Goal: Task Accomplishment & Management: Use online tool/utility

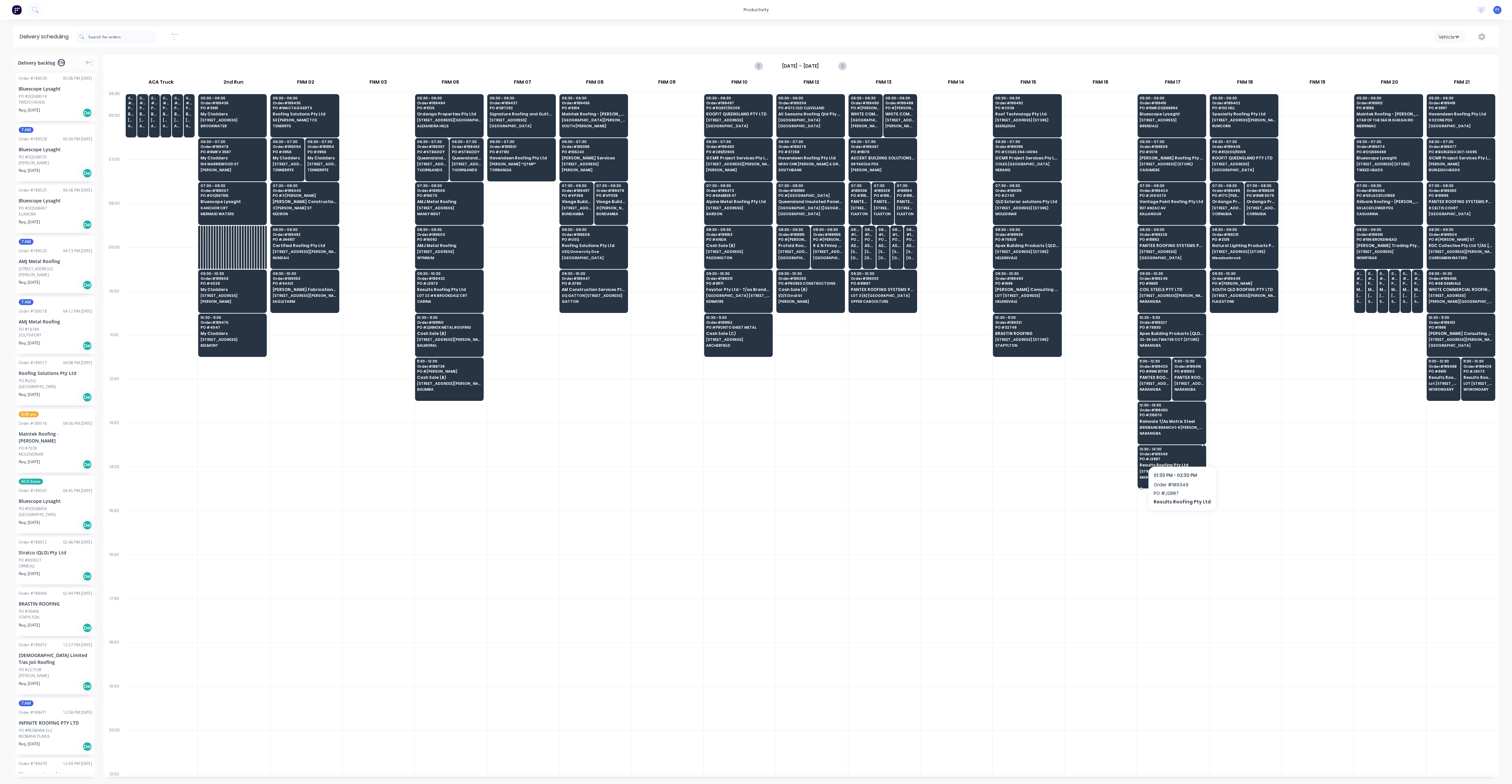
scroll to position [0, 1]
click at [1355, 294] on div "09:30 # 188707 PO # 102737 METROLL LISMORE 29 [PERSON_NAME] (STORE) [GEOGRAPHIC…" at bounding box center [1359, 288] width 10 height 37
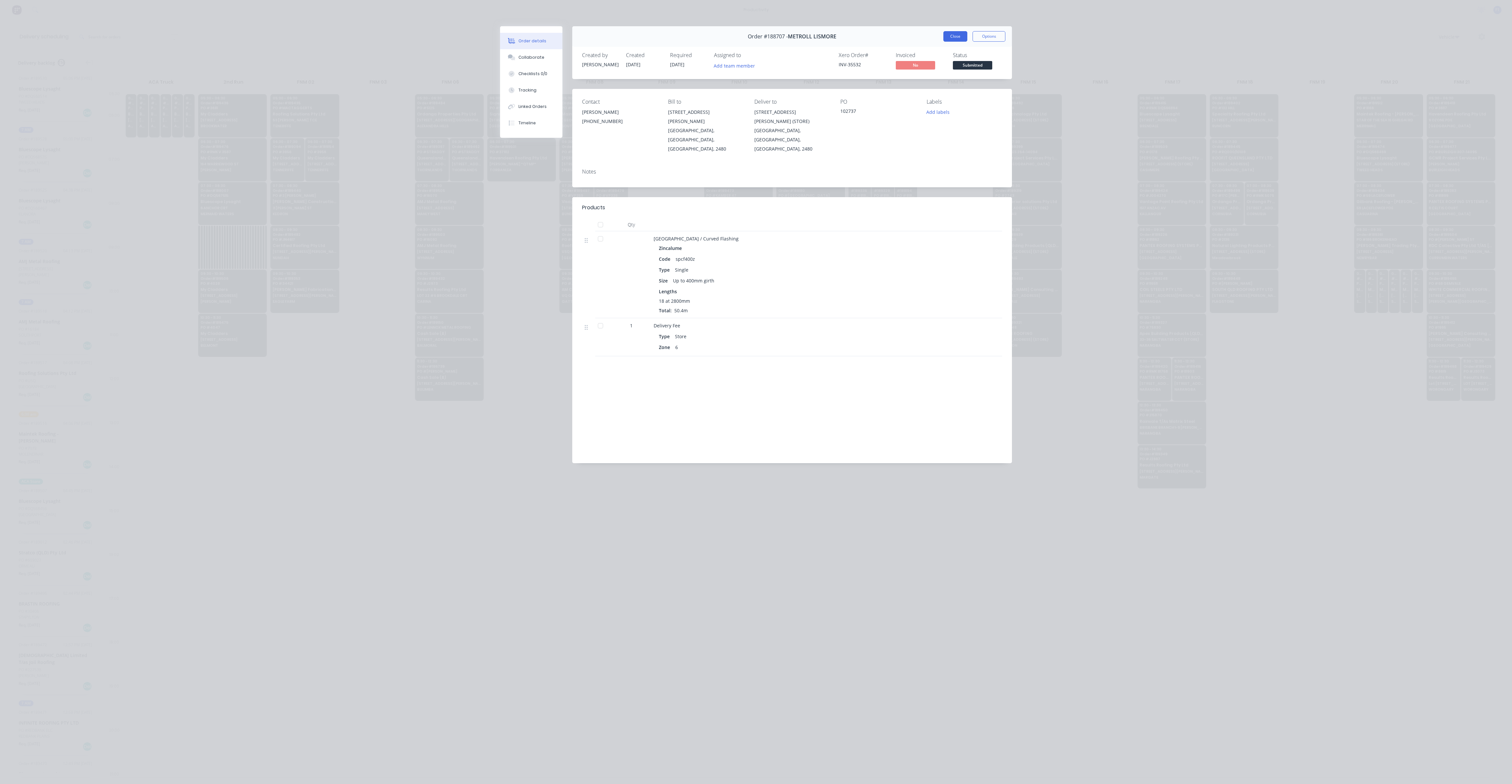
click at [964, 38] on button "Close" at bounding box center [955, 36] width 24 height 11
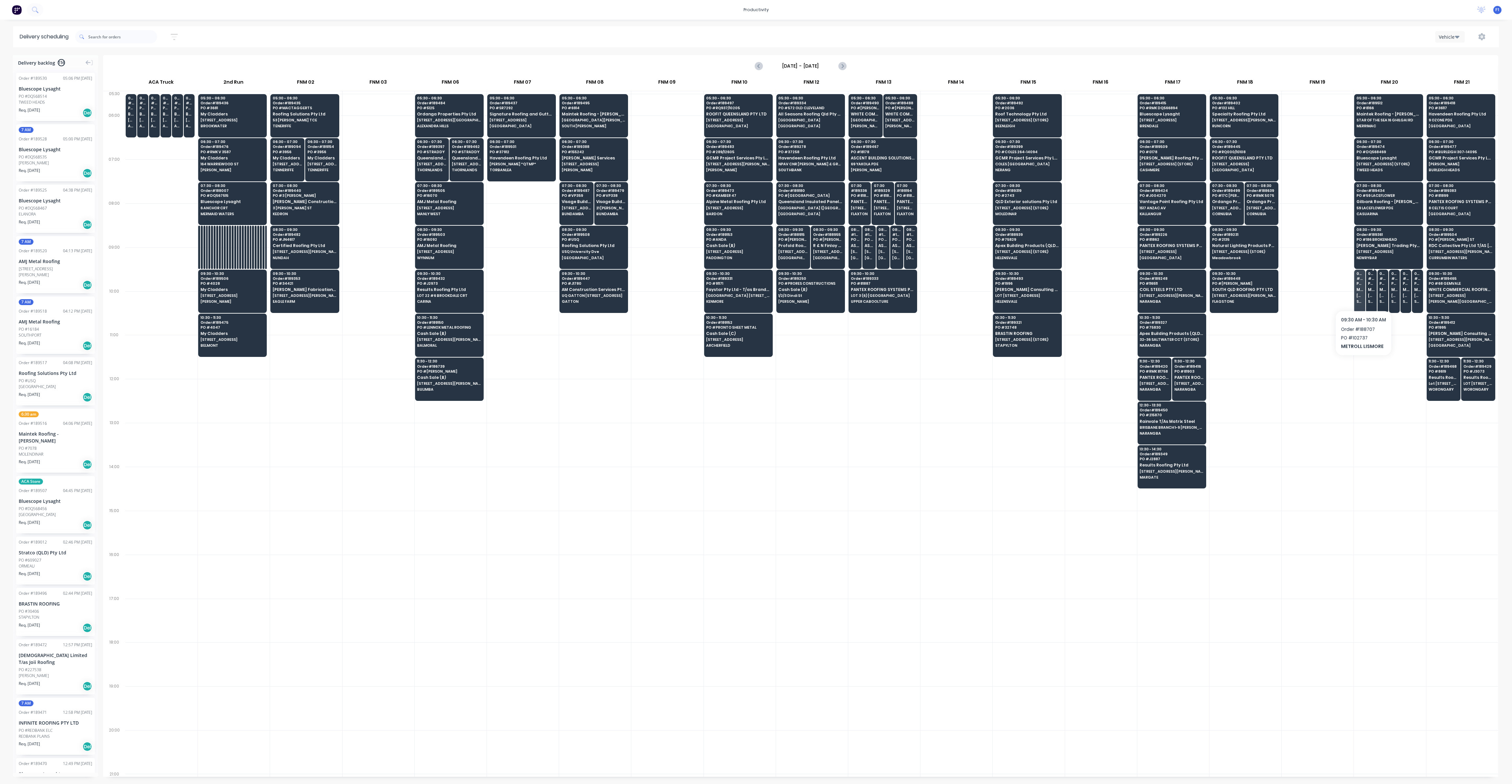
click at [1369, 295] on span "[STREET_ADDRESS][PERSON_NAME] (STORE)" at bounding box center [1371, 295] width 6 height 4
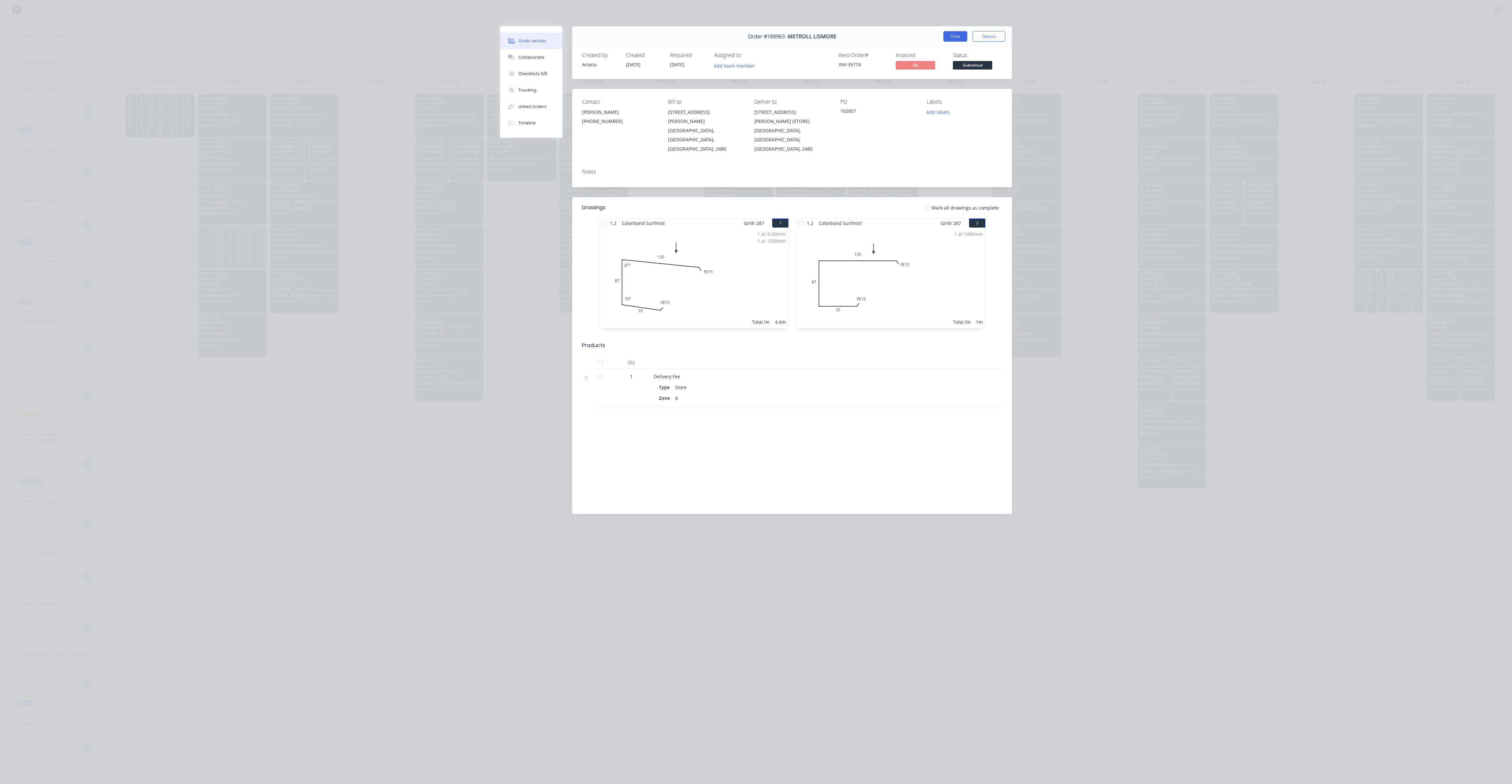
click at [954, 40] on button "Close" at bounding box center [955, 36] width 24 height 11
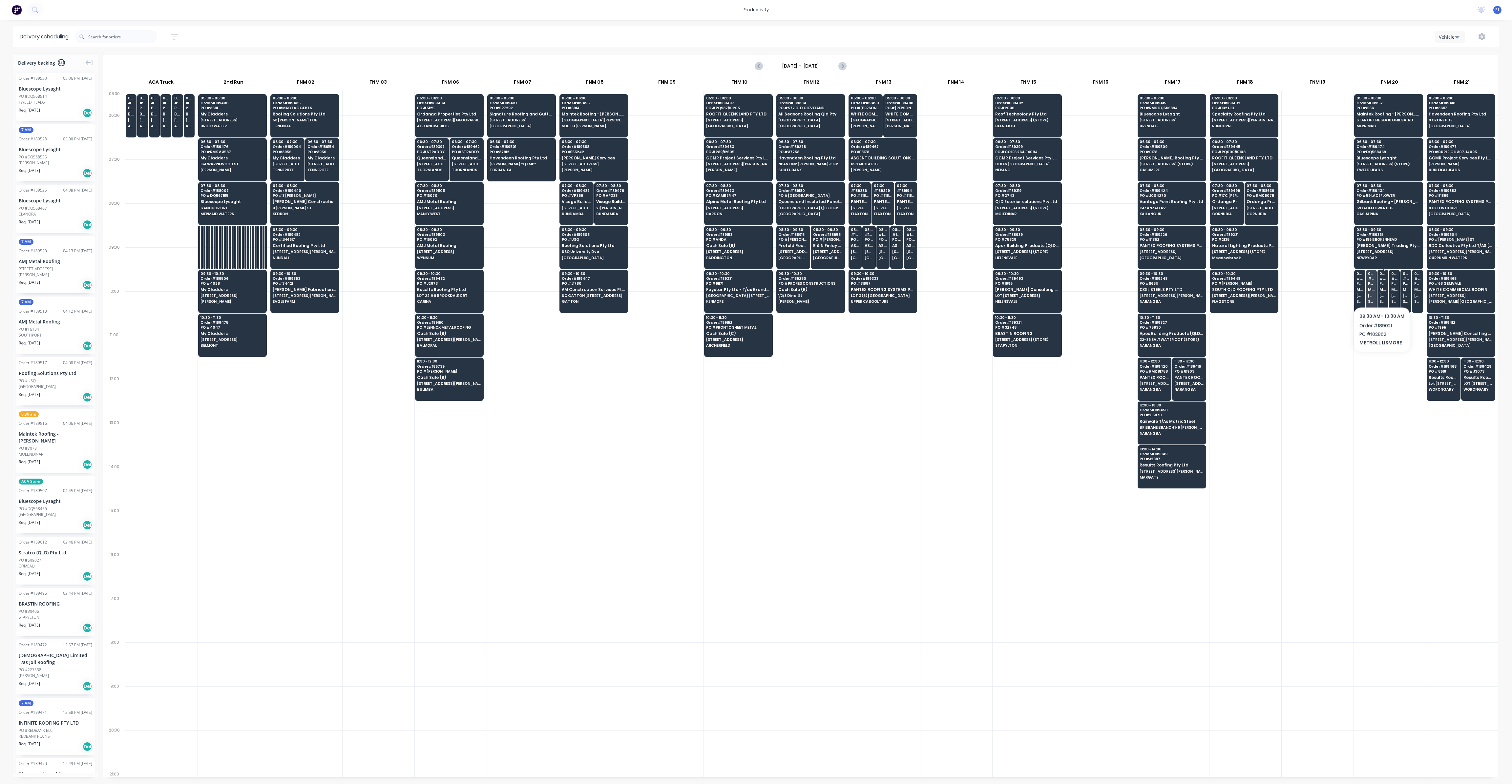
click at [1382, 291] on div "09:30 # 189021 PO # 102862 METROLL LISMORE 29 [PERSON_NAME] (STORE) [GEOGRAPHIC…" at bounding box center [1382, 288] width 10 height 37
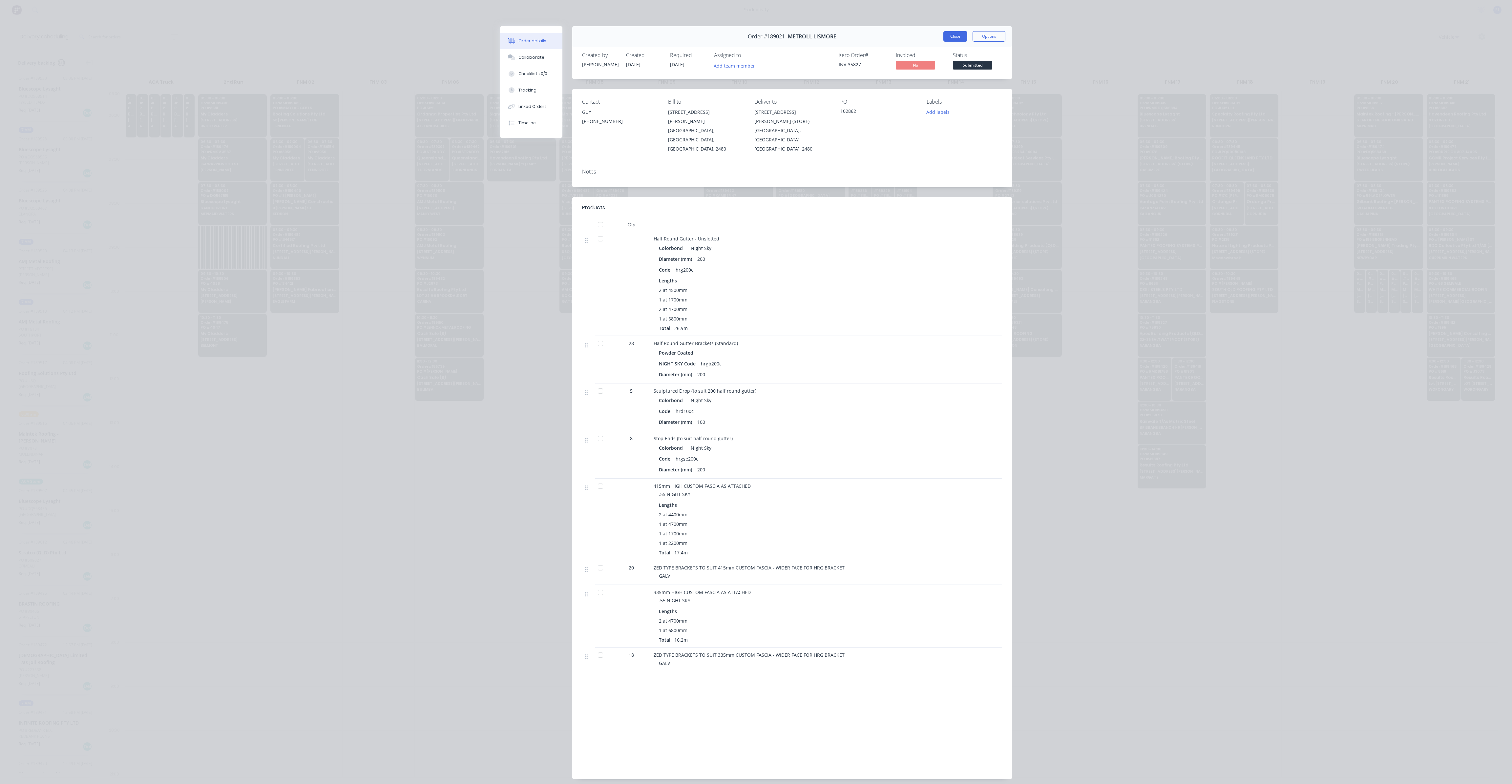
click at [956, 38] on button "Close" at bounding box center [955, 36] width 24 height 11
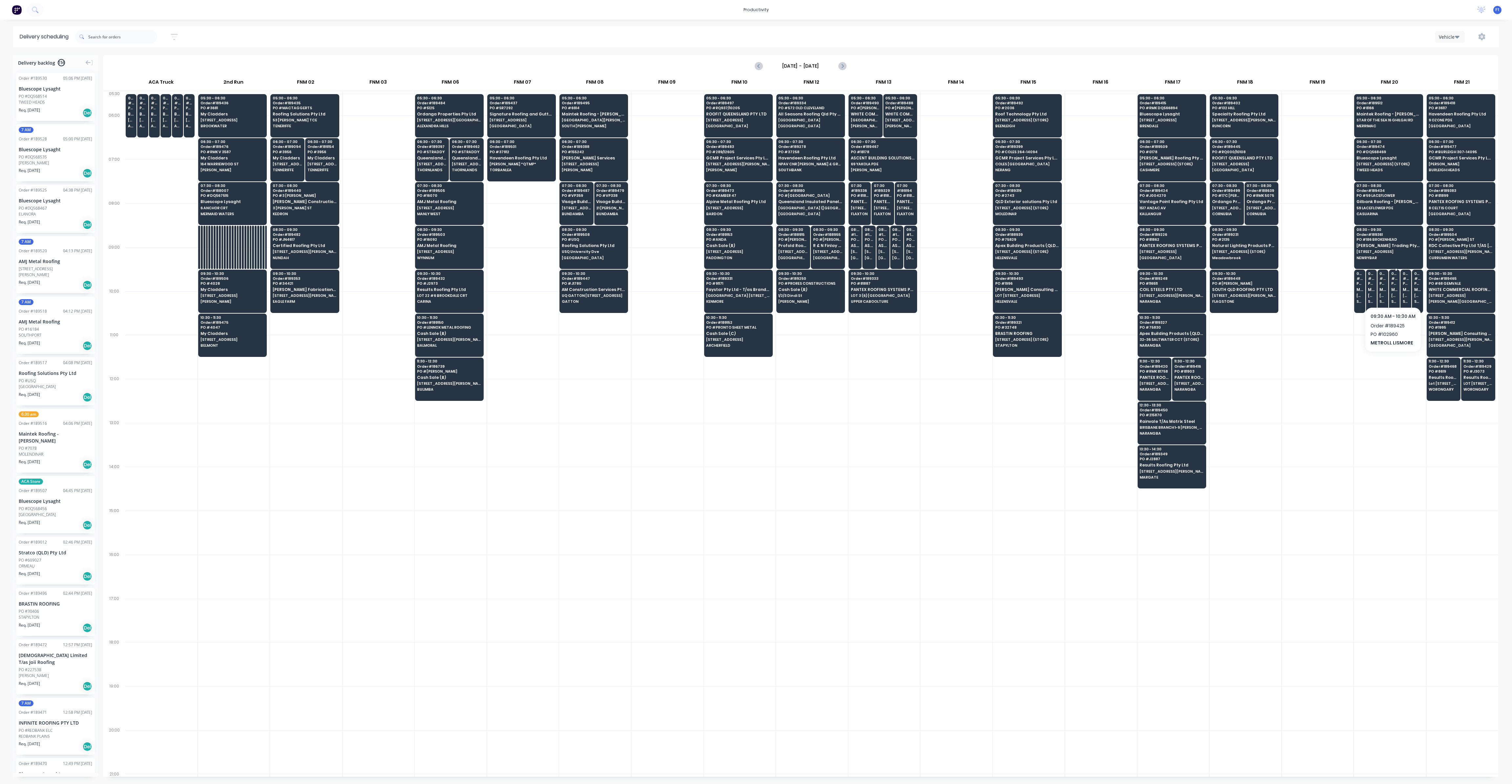
click at [1393, 300] on span "SOUTH LISMORE" at bounding box center [1394, 301] width 6 height 4
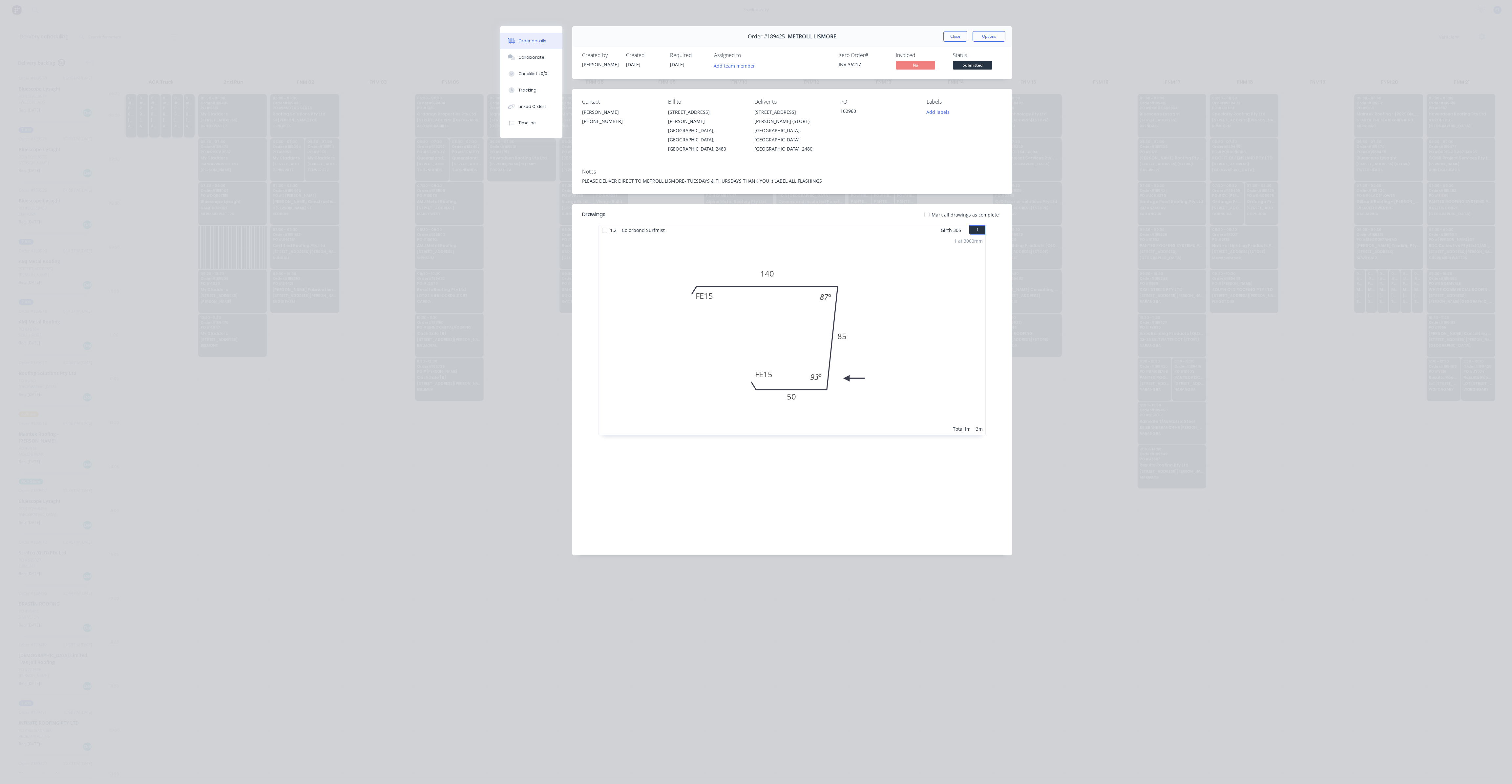
drag, startPoint x: 963, startPoint y: 40, endPoint x: 1193, endPoint y: 205, distance: 283.1
click at [963, 39] on button "Close" at bounding box center [955, 36] width 24 height 11
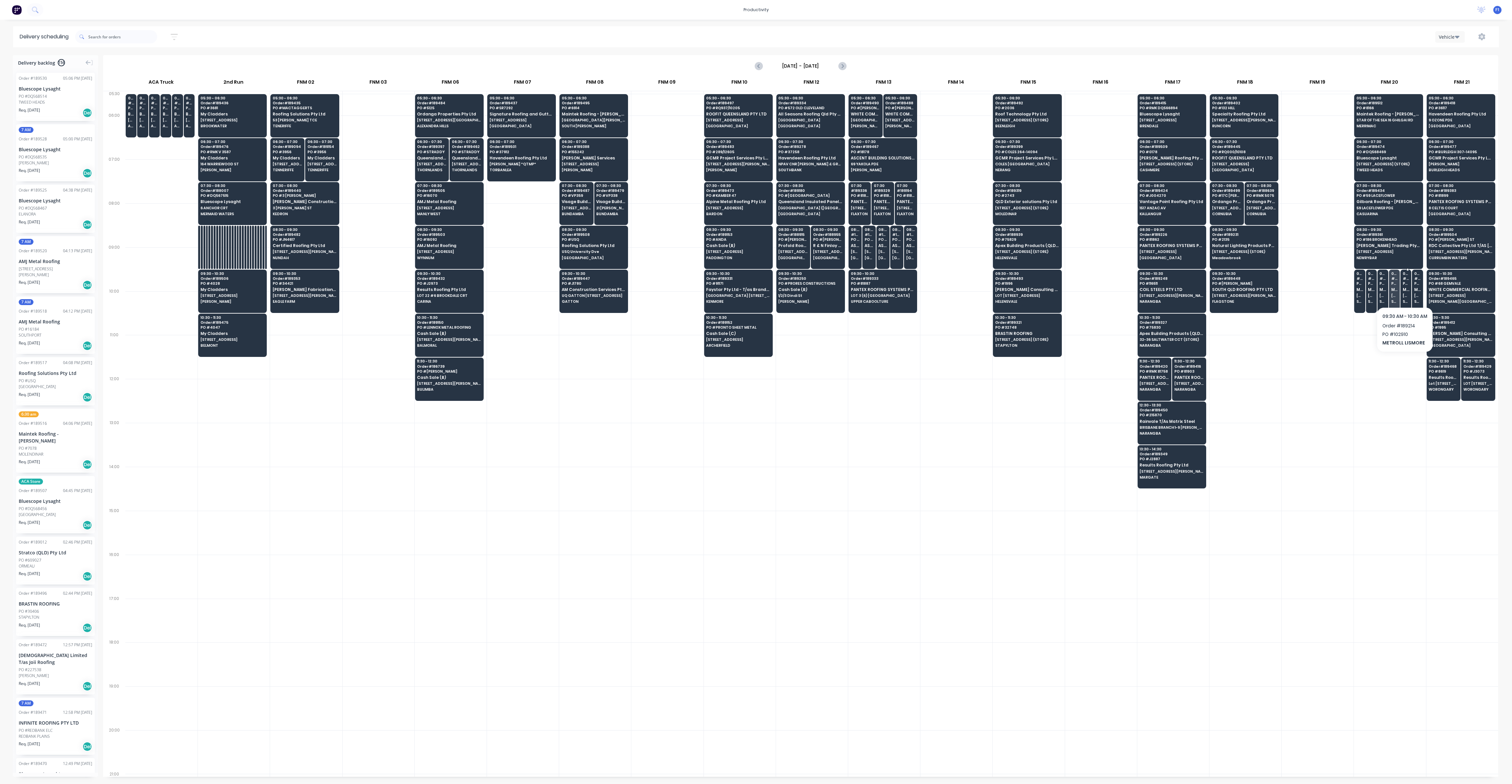
click at [1400, 291] on div "09:30 # 189214 PO # 102910 METROLL LISMORE 29 [PERSON_NAME] (STORE) [GEOGRAPHIC…" at bounding box center [1405, 288] width 10 height 37
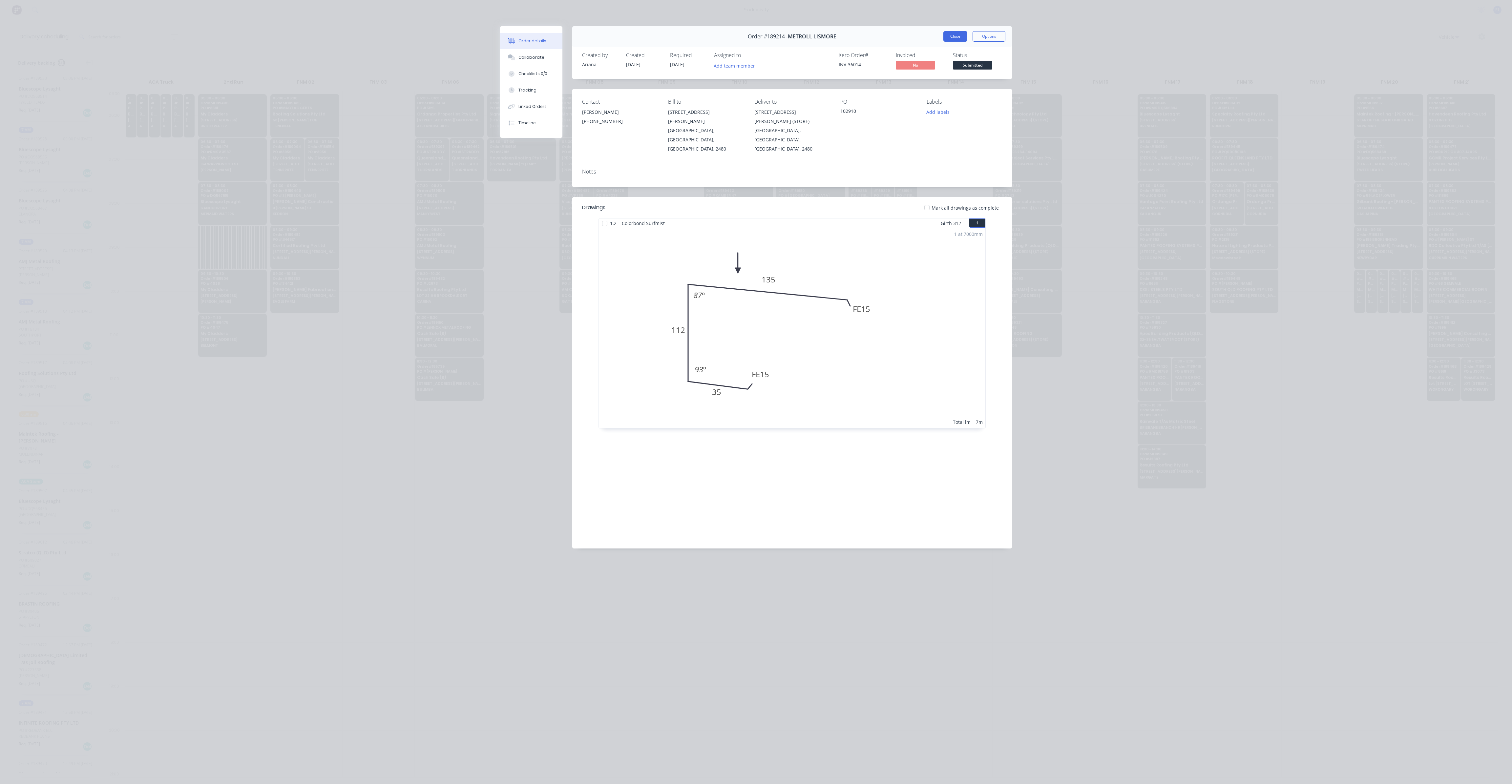
click at [954, 33] on button "Close" at bounding box center [955, 36] width 24 height 11
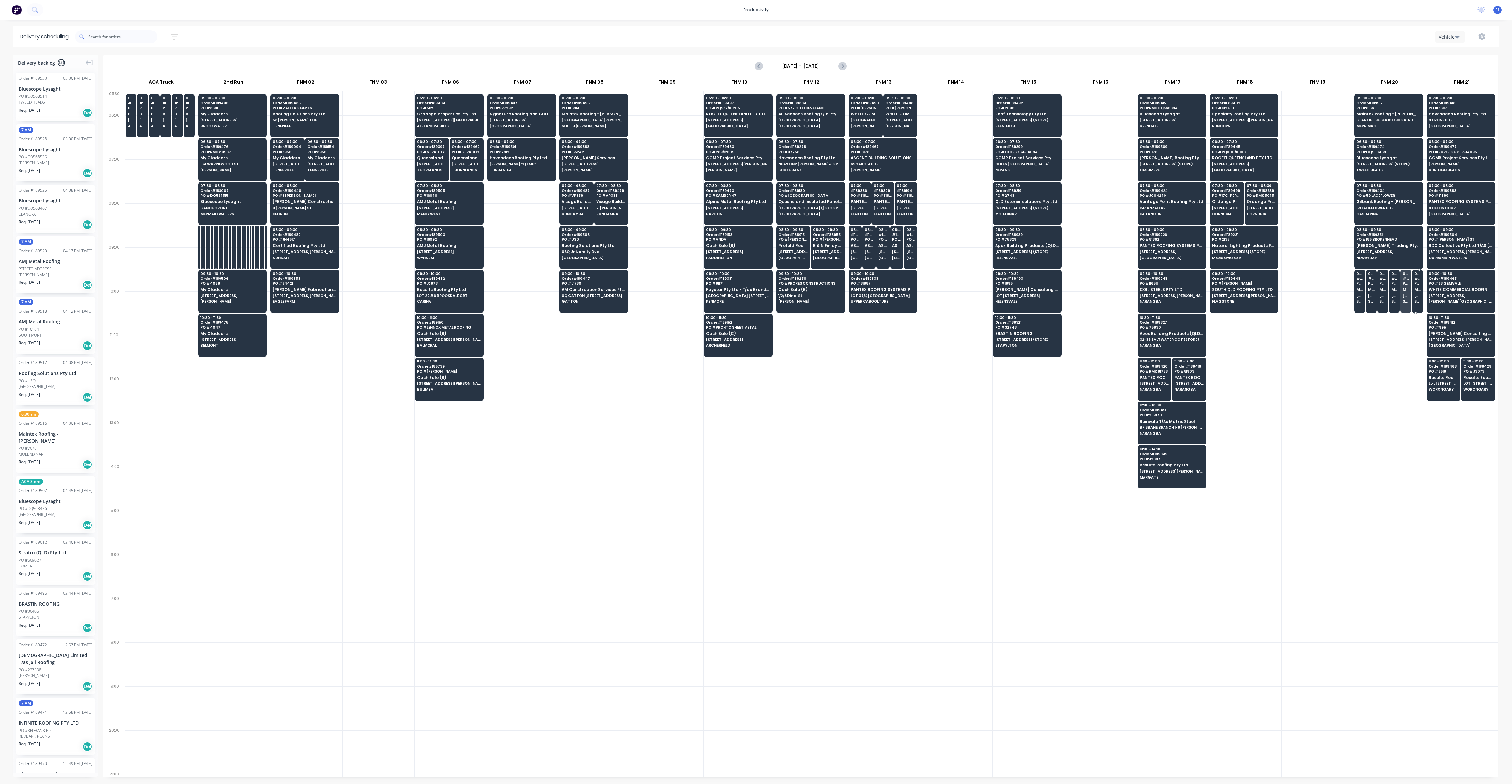
click at [1413, 297] on div "09:30 # 189059 PO # 102880 METROLL LISMORE 29 [PERSON_NAME] (STORE) [GEOGRAPHIC…" at bounding box center [1417, 288] width 10 height 37
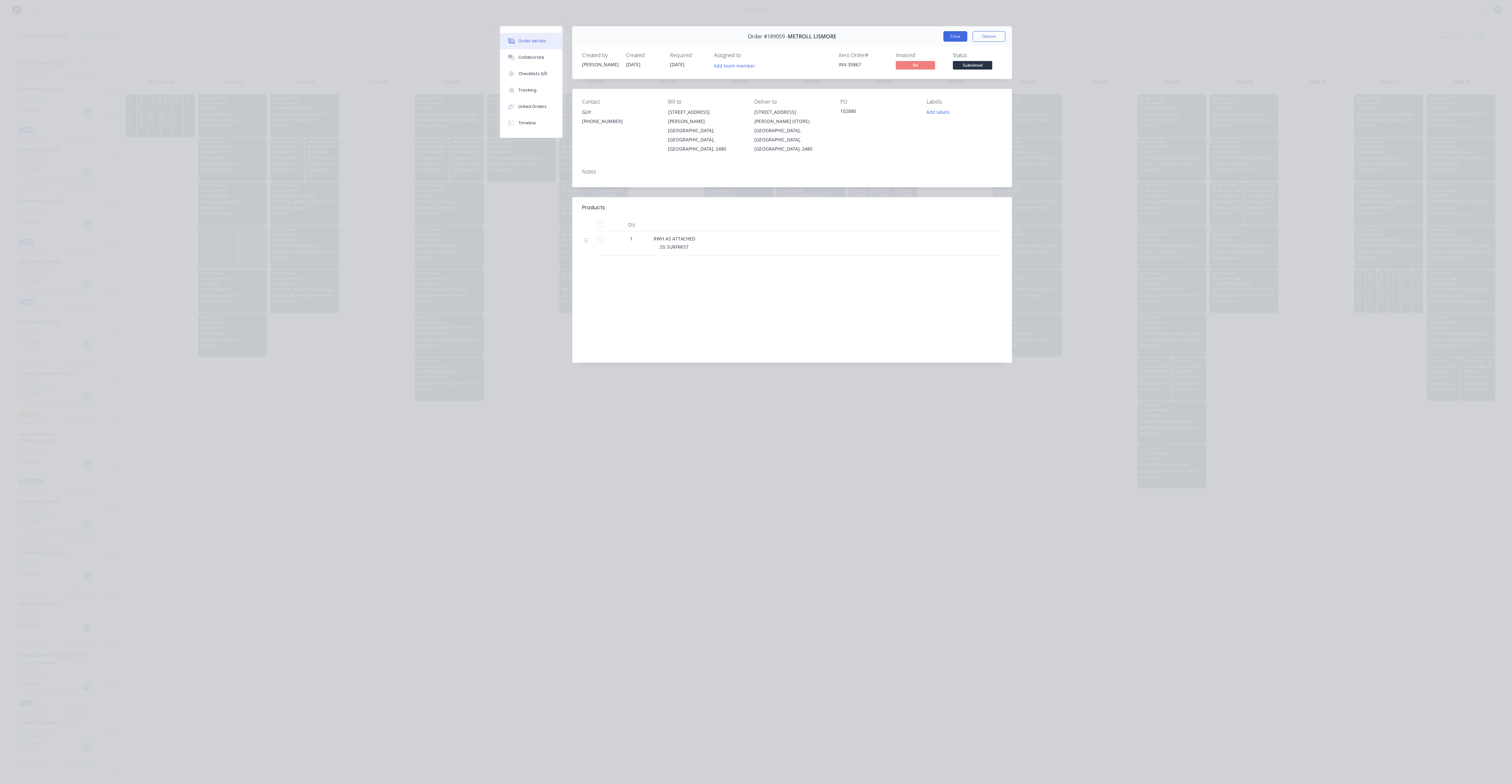
click at [947, 38] on button "Close" at bounding box center [955, 36] width 24 height 11
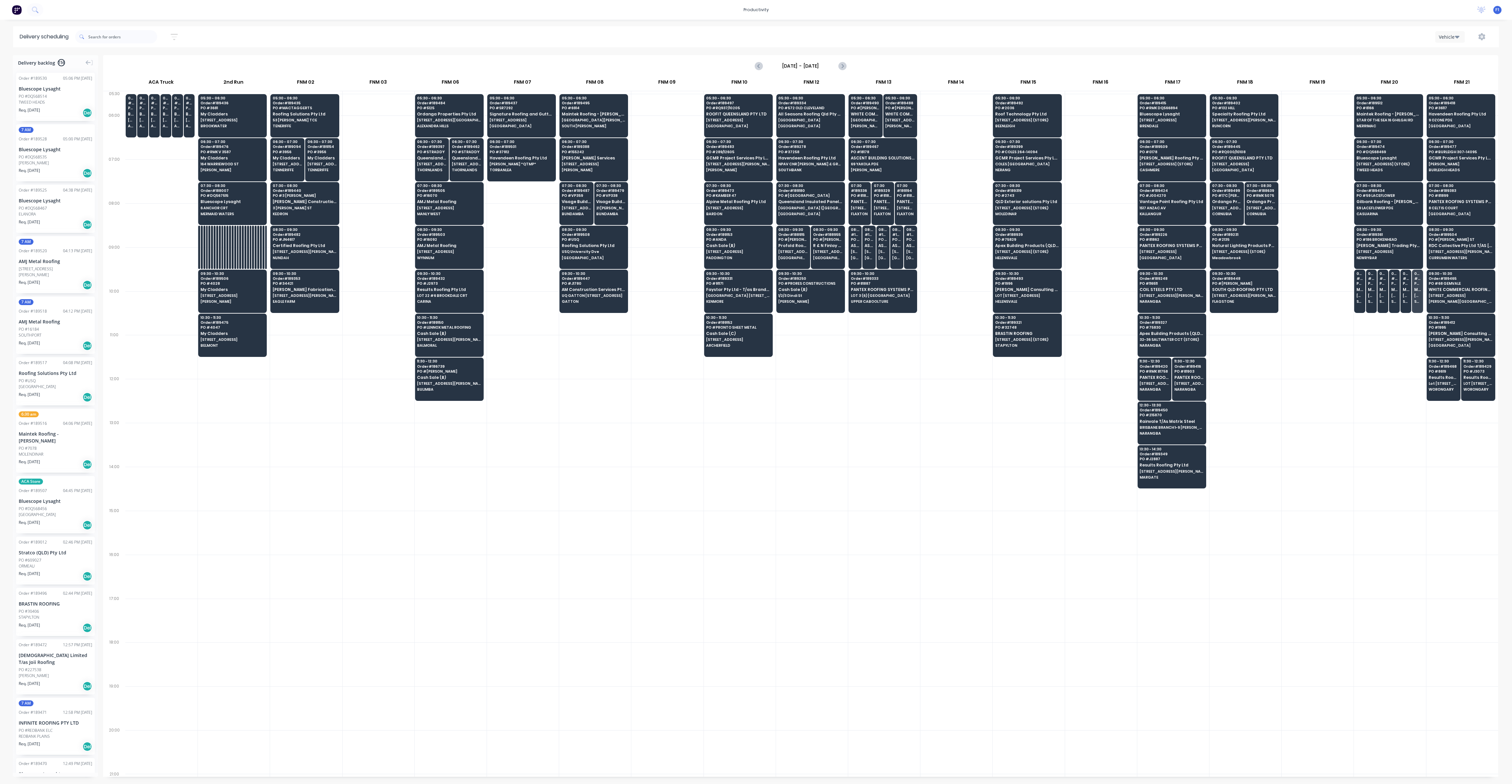
click at [901, 349] on div at bounding box center [884, 357] width 72 height 44
click at [1383, 300] on span "SOUTH LISMORE" at bounding box center [1382, 301] width 6 height 4
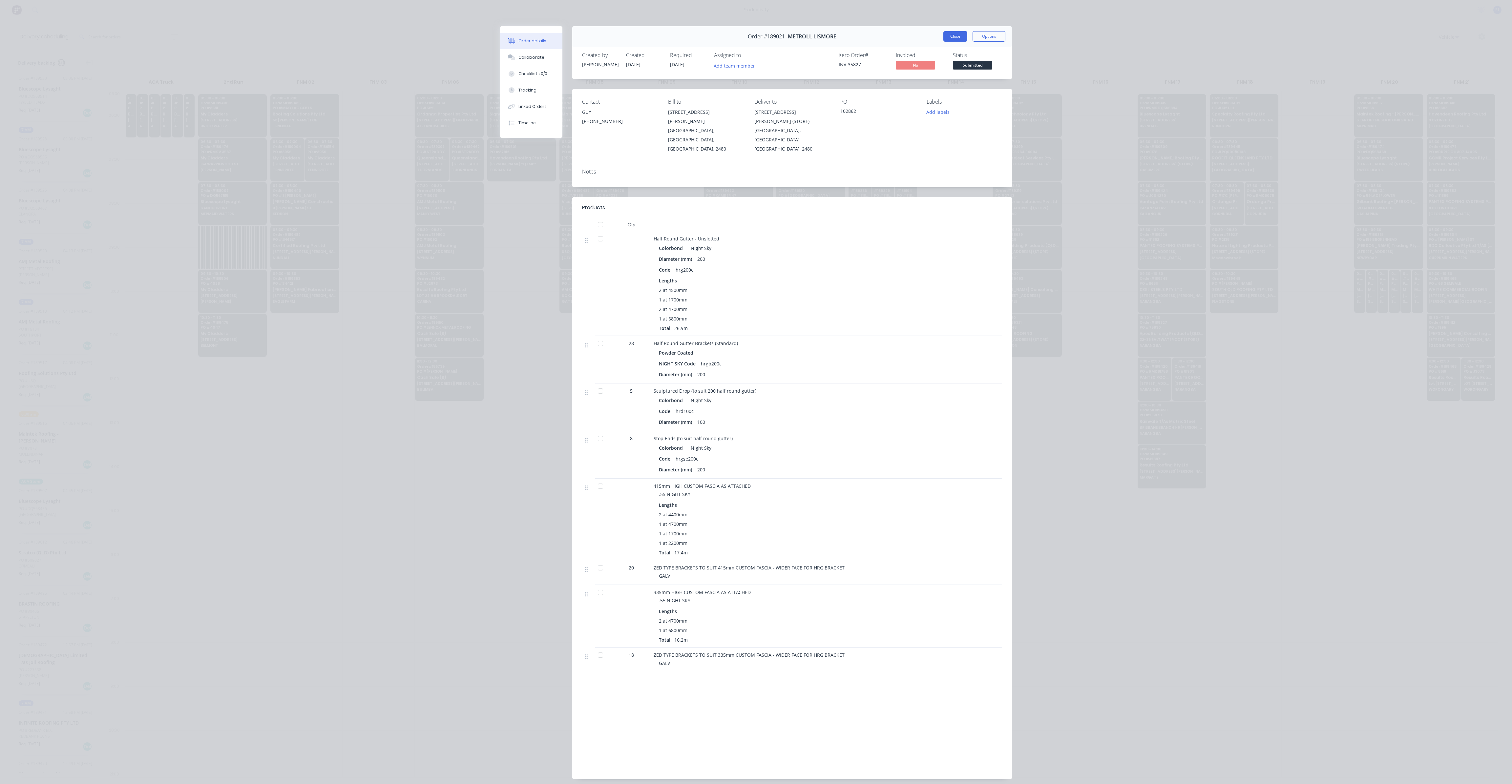
click at [947, 35] on button "Close" at bounding box center [955, 36] width 24 height 11
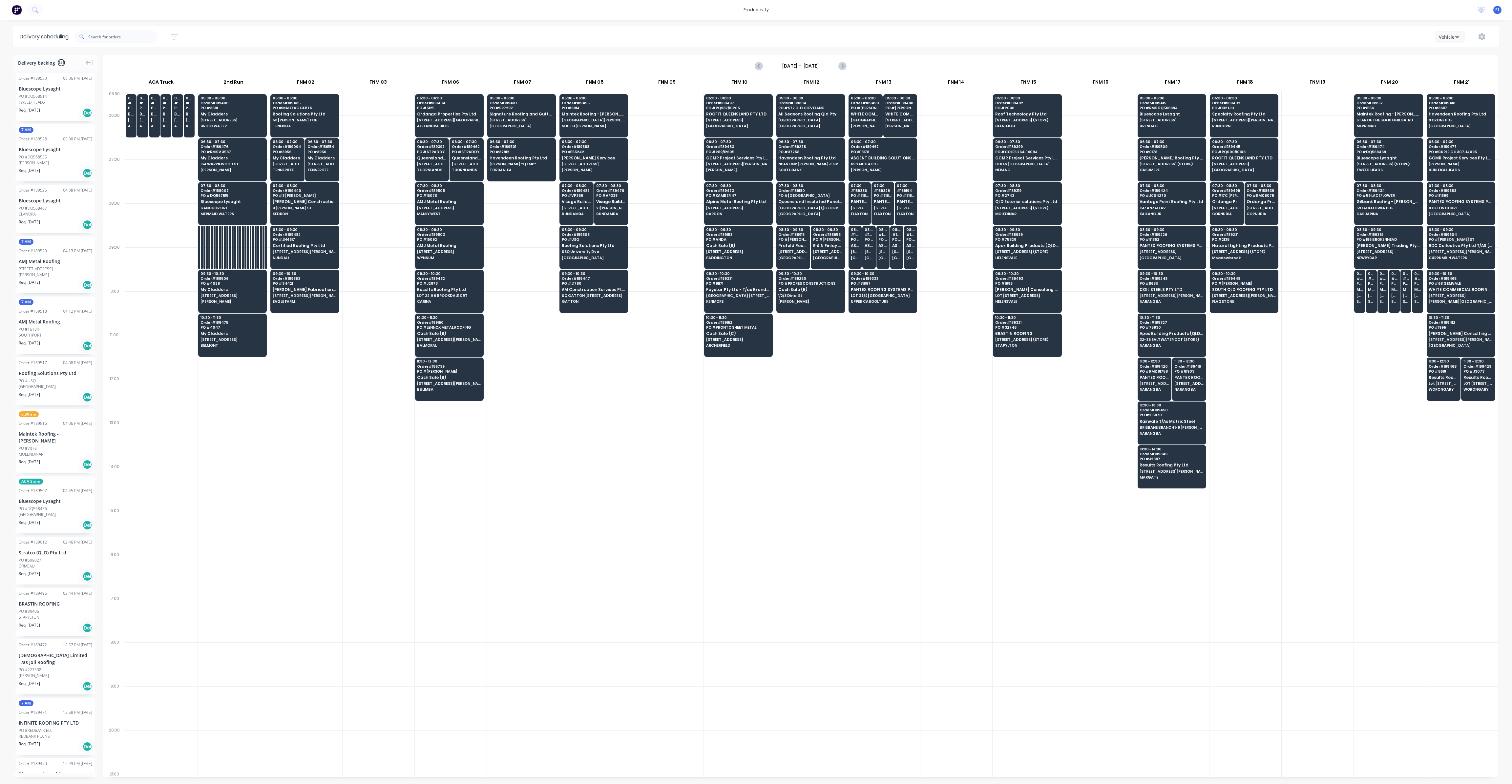
click at [616, 479] on div at bounding box center [595, 488] width 72 height 44
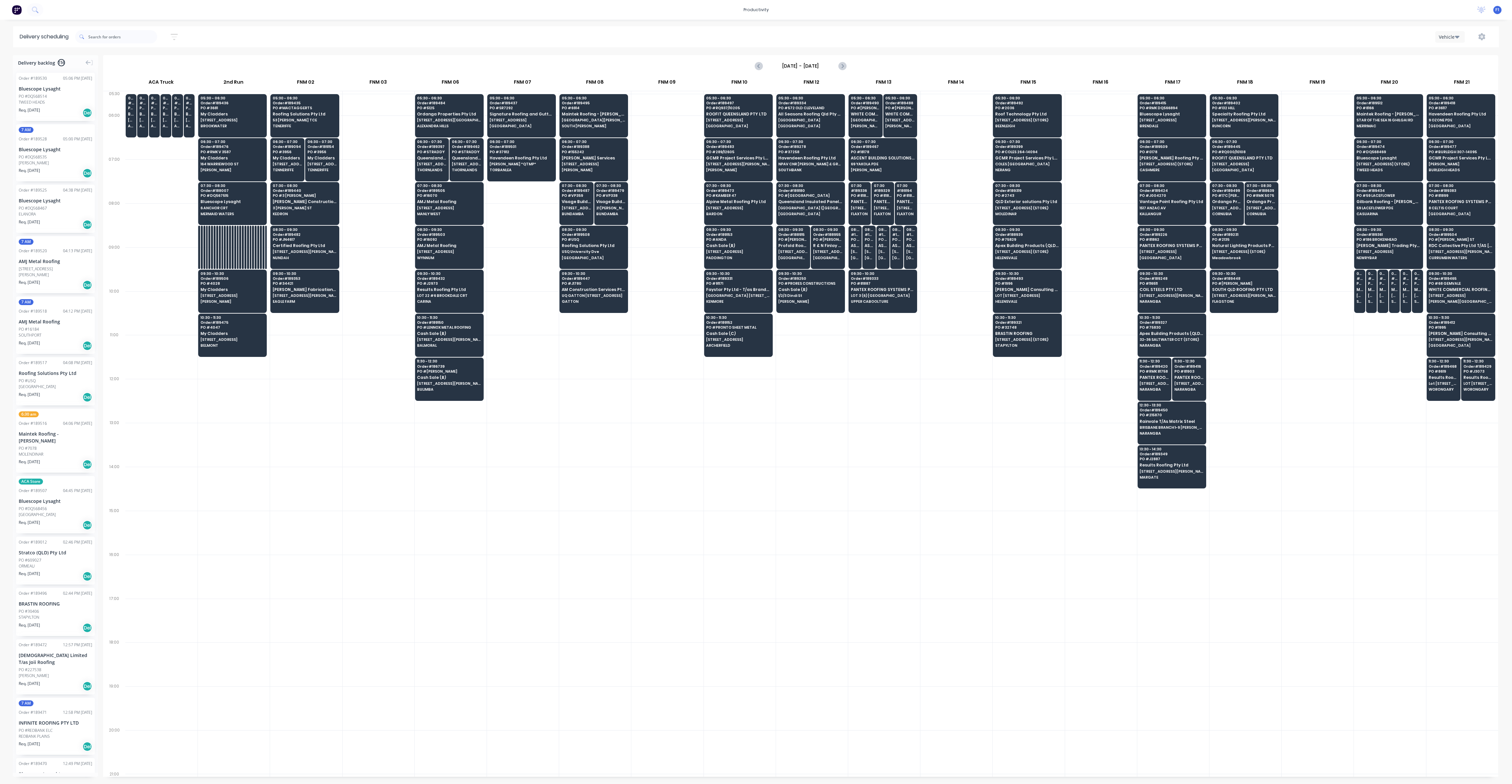
click at [616, 479] on div at bounding box center [595, 488] width 72 height 44
click at [356, 475] on div at bounding box center [379, 488] width 72 height 44
click at [369, 484] on div at bounding box center [379, 488] width 72 height 44
click at [124, 40] on input "text" at bounding box center [122, 36] width 69 height 13
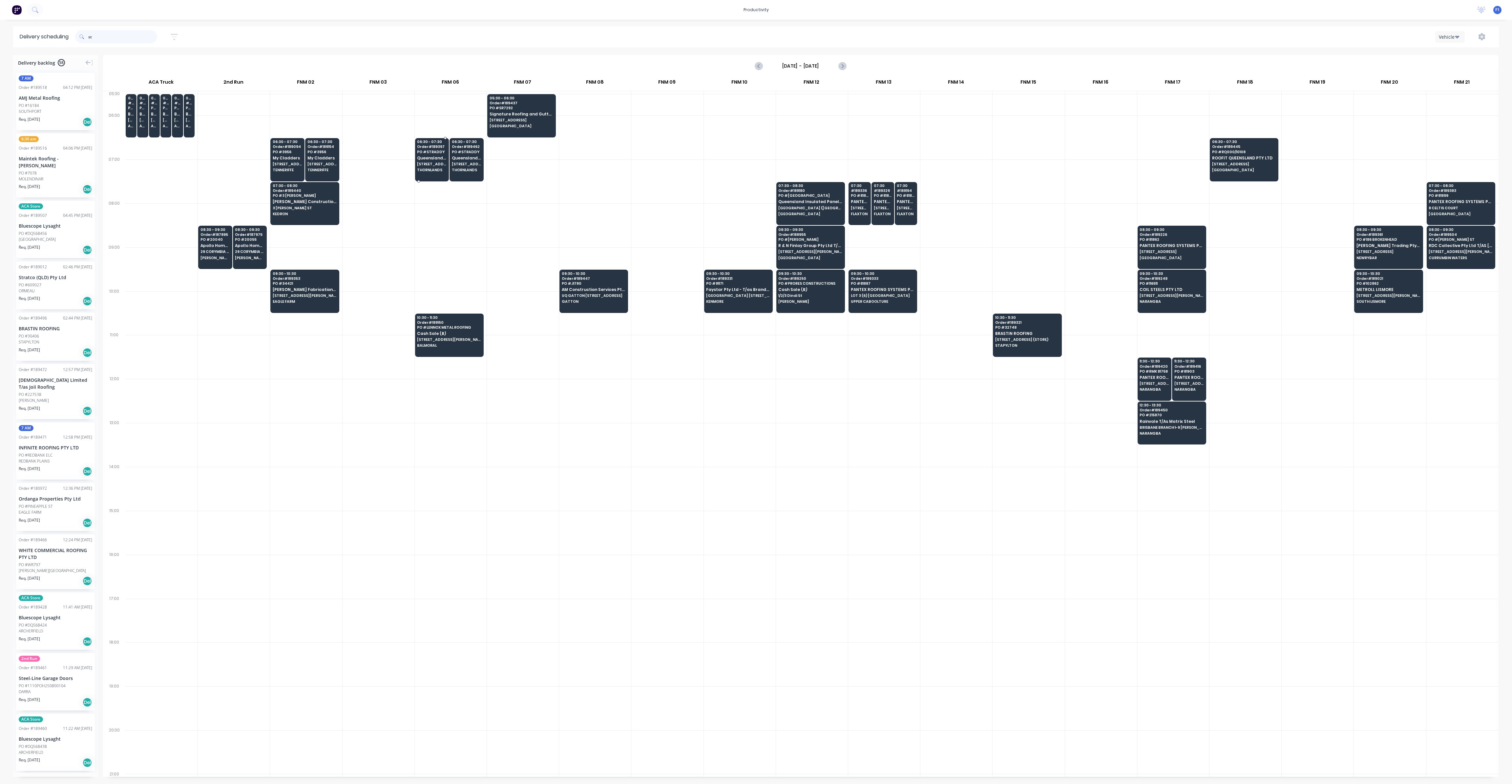
type input "st"
click at [424, 165] on span "[STREET_ADDRESS] (STORE)" at bounding box center [432, 164] width 29 height 4
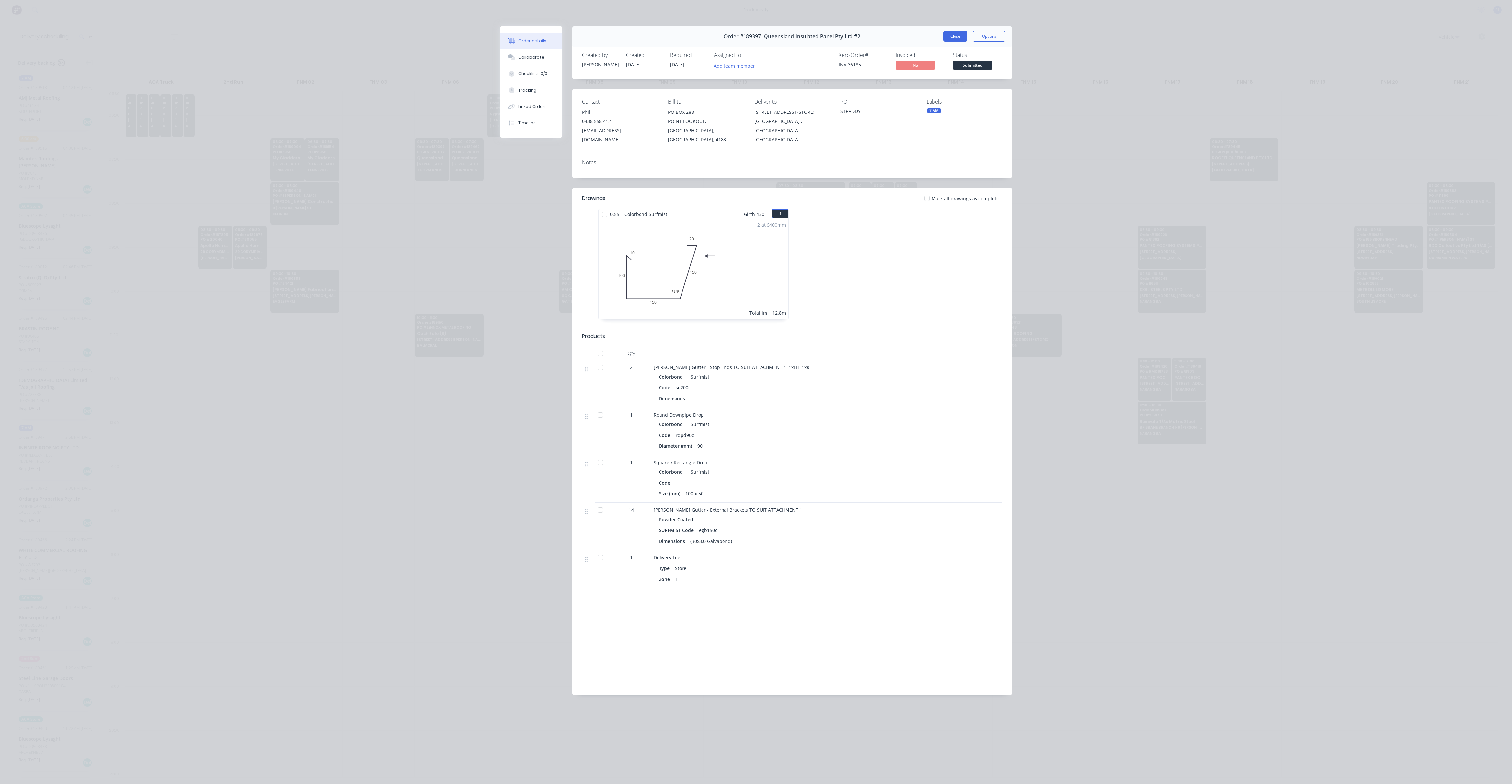
click at [947, 40] on button "Close" at bounding box center [955, 36] width 24 height 11
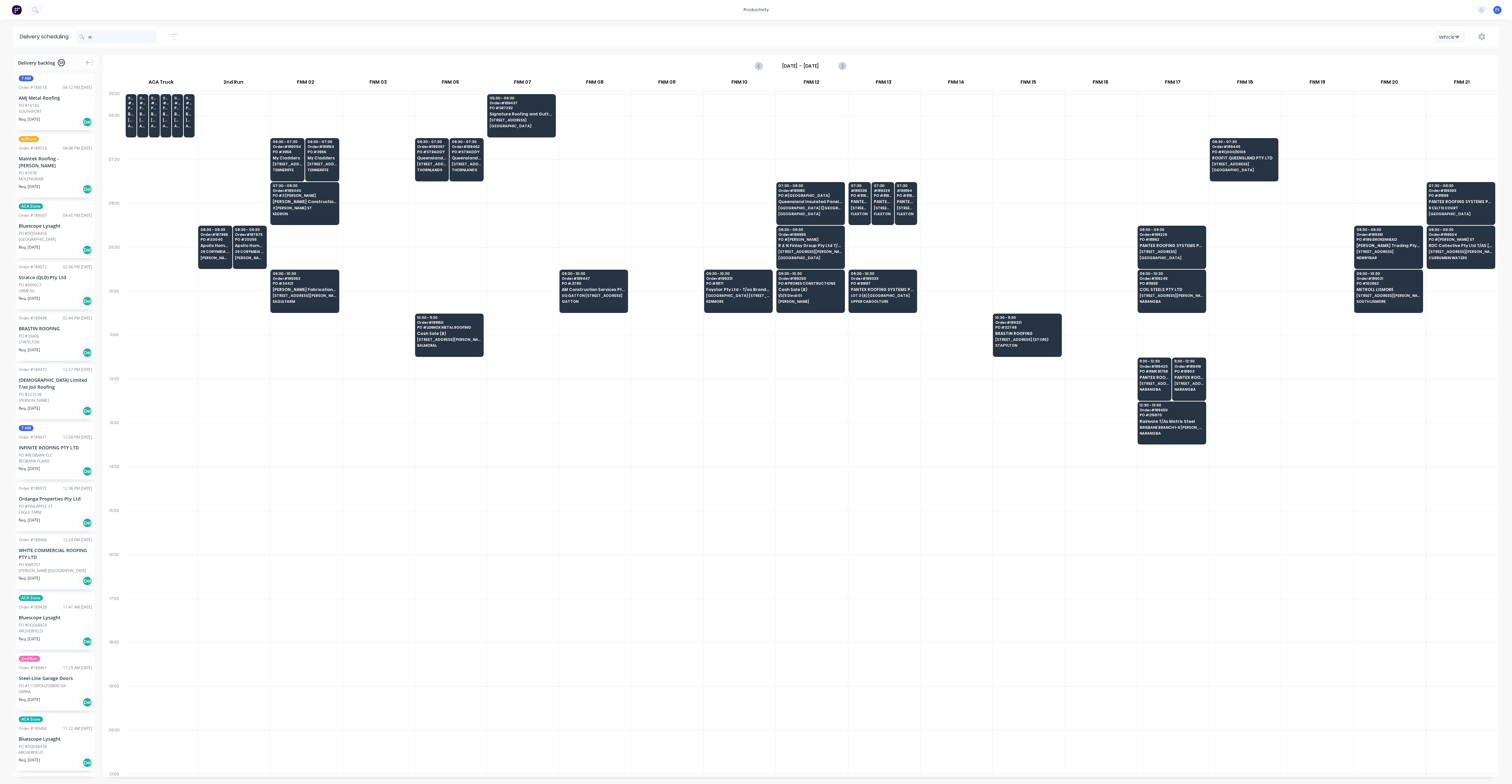
drag, startPoint x: 97, startPoint y: 40, endPoint x: 71, endPoint y: 36, distance: 26.3
click at [71, 36] on header "Delivery scheduling st Sort by Most recent Created date Required date Order num…" at bounding box center [755, 37] width 1486 height 21
